Goal: Task Accomplishment & Management: Use online tool/utility

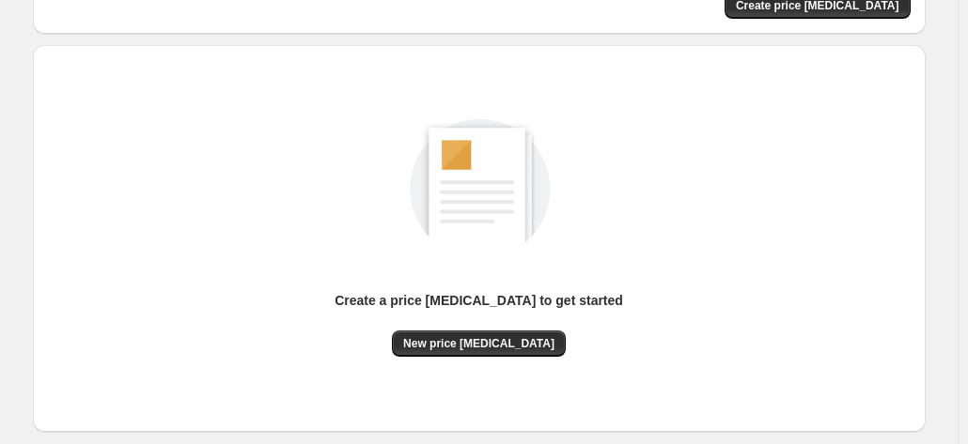
scroll to position [258, 0]
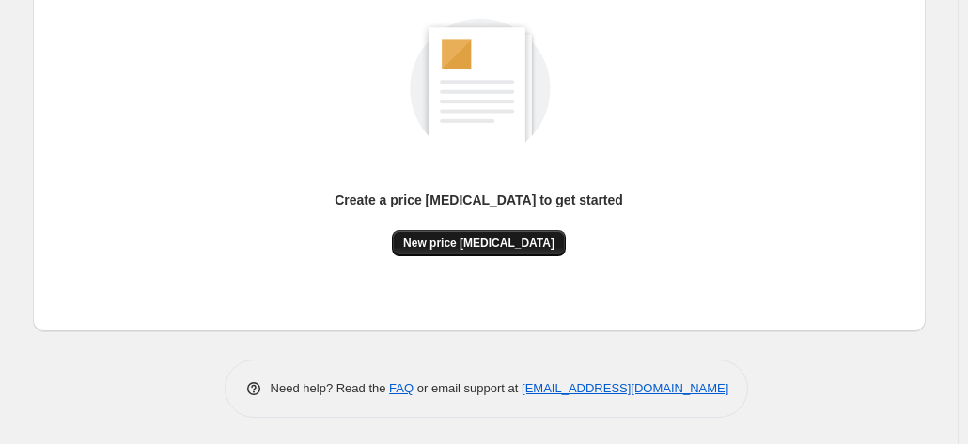
click at [483, 246] on span "New price [MEDICAL_DATA]" at bounding box center [478, 243] width 151 height 15
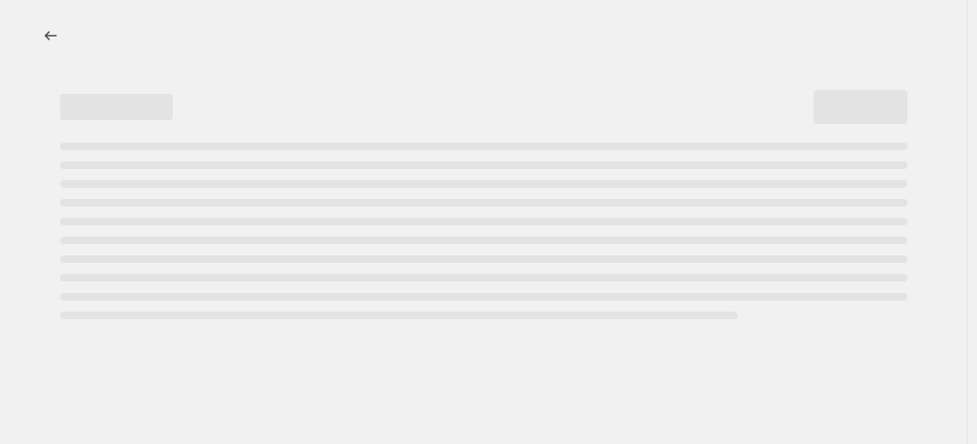
select select "percentage"
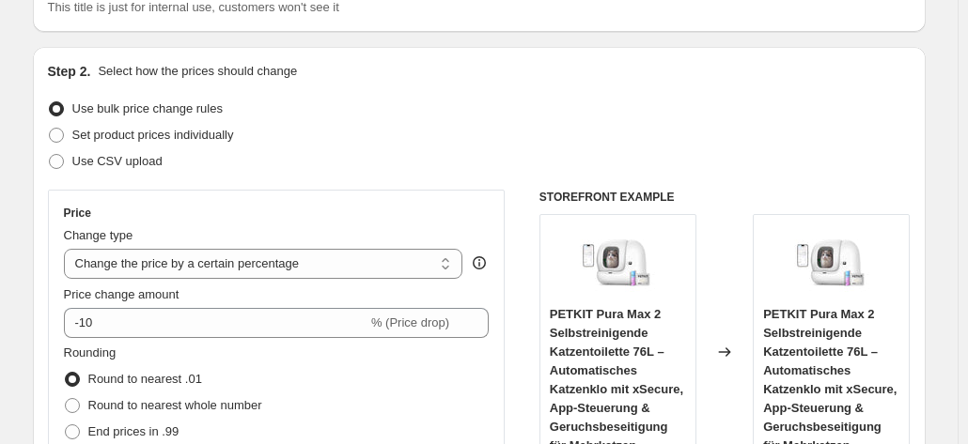
scroll to position [376, 0]
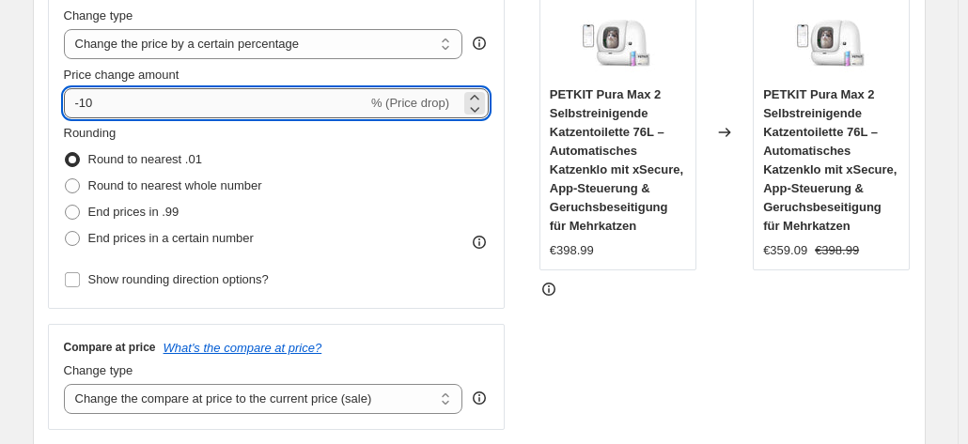
click at [164, 107] on input "-10" at bounding box center [215, 103] width 303 height 30
type input "-1"
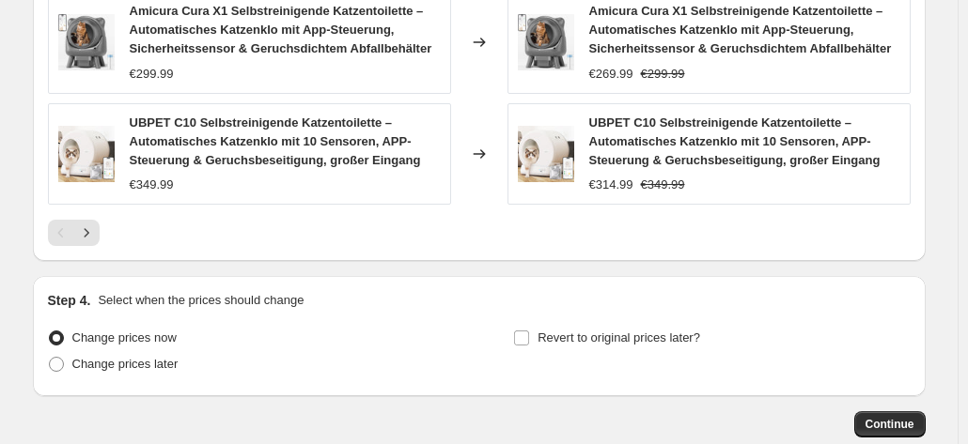
scroll to position [1503, 0]
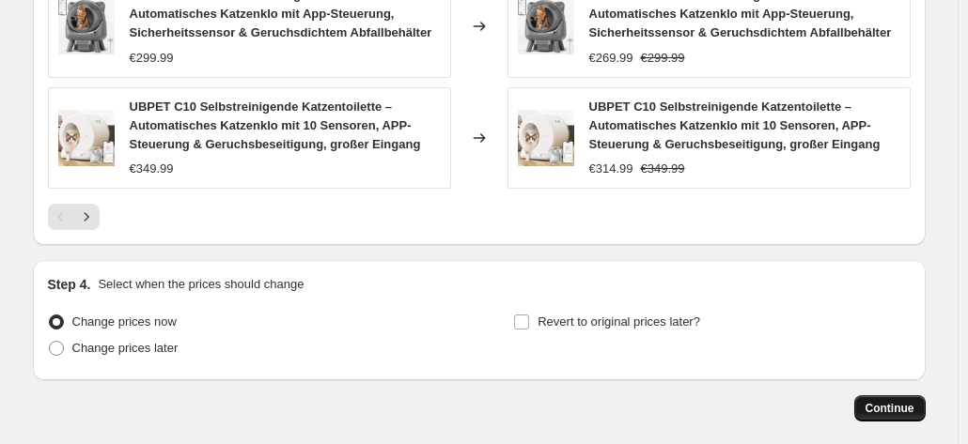
type input "-30"
click at [901, 401] on span "Continue" at bounding box center [889, 408] width 49 height 15
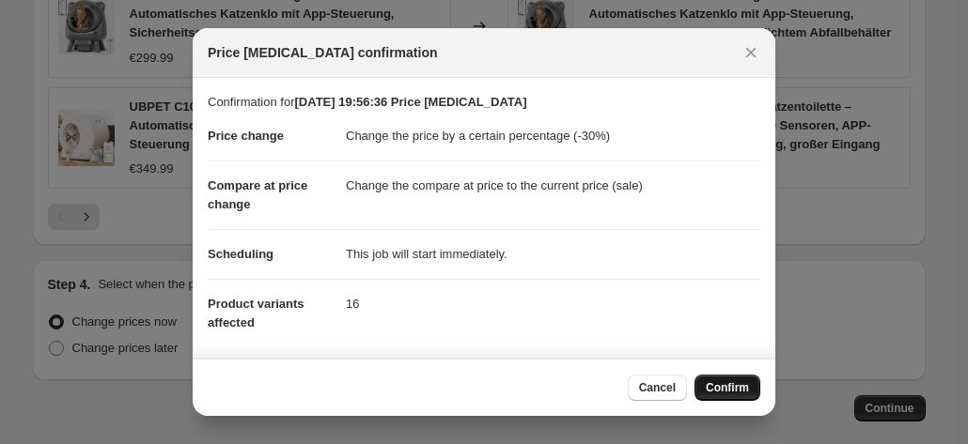
click at [712, 386] on span "Confirm" at bounding box center [727, 388] width 43 height 15
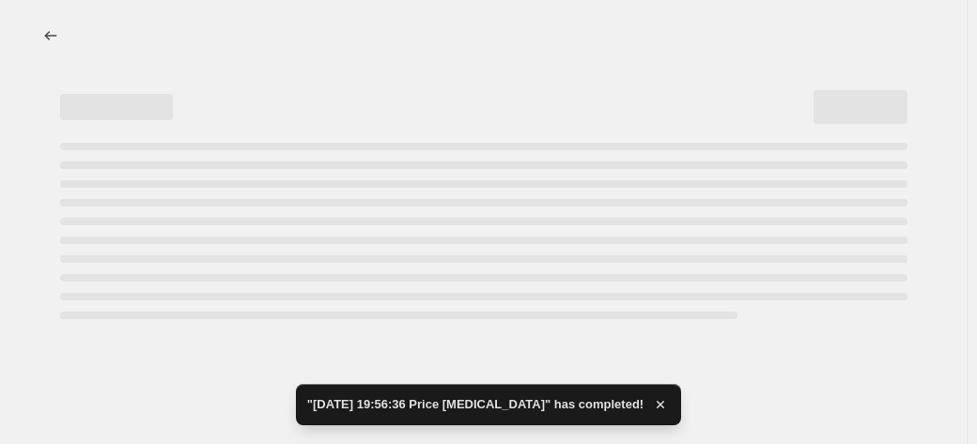
select select "percentage"
